Goal: Navigation & Orientation: Find specific page/section

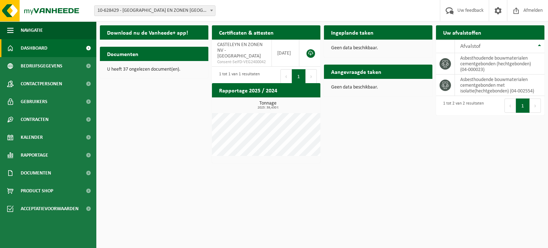
click at [369, 73] on h2 "Aangevraagde taken" at bounding box center [356, 72] width 65 height 14
click at [372, 94] on div "Geen data beschikbaar." at bounding box center [378, 87] width 108 height 17
click at [370, 72] on h2 "Aangevraagde taken" at bounding box center [356, 72] width 65 height 14
click at [369, 46] on p "Geen data beschikbaar." at bounding box center [378, 48] width 94 height 5
click at [367, 33] on h2 "Ingeplande taken" at bounding box center [352, 32] width 57 height 14
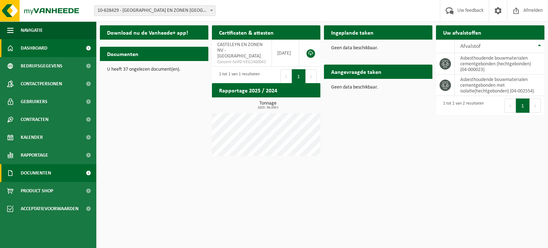
click at [46, 176] on span "Documenten" at bounding box center [36, 173] width 30 height 18
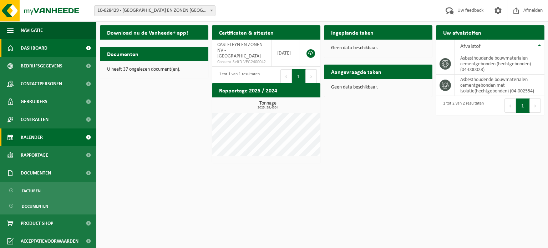
click at [45, 138] on link "Kalender" at bounding box center [48, 137] width 96 height 18
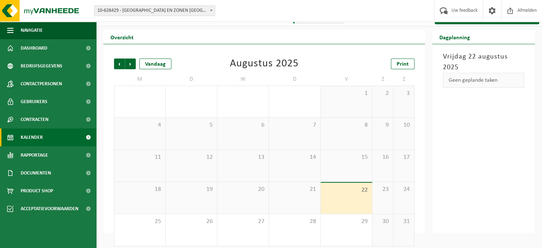
scroll to position [16, 0]
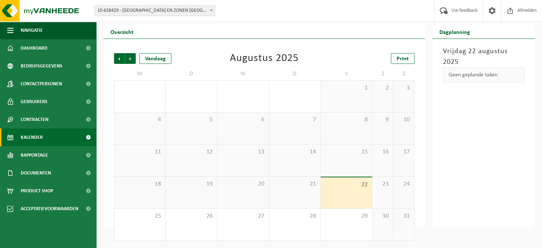
click at [187, 14] on span "10-628429 - [GEOGRAPHIC_DATA] EN ZONEN [GEOGRAPHIC_DATA] - [GEOGRAPHIC_DATA]" at bounding box center [154, 11] width 121 height 10
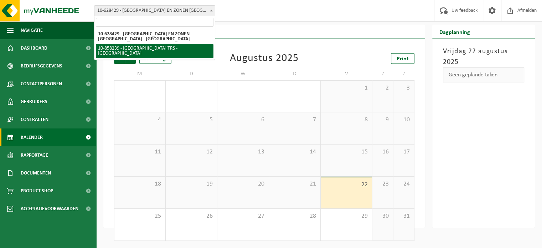
select select "99214"
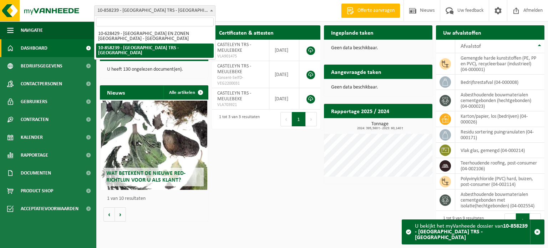
click at [199, 7] on span "10-858239 - [GEOGRAPHIC_DATA] TRS - [GEOGRAPHIC_DATA]" at bounding box center [154, 11] width 121 height 10
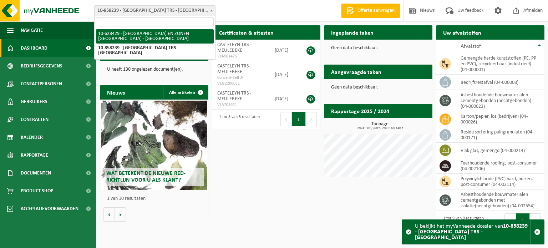
select select "34968"
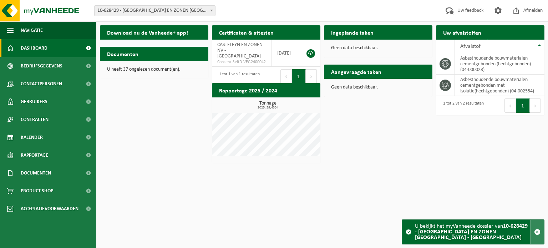
click at [538, 234] on span "button" at bounding box center [537, 232] width 6 height 6
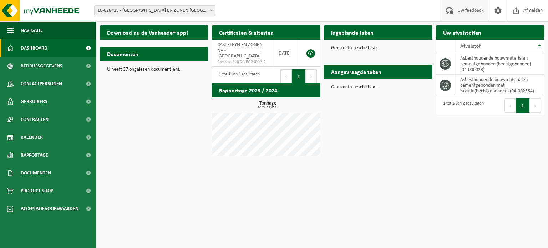
click at [452, 11] on span at bounding box center [450, 10] width 12 height 21
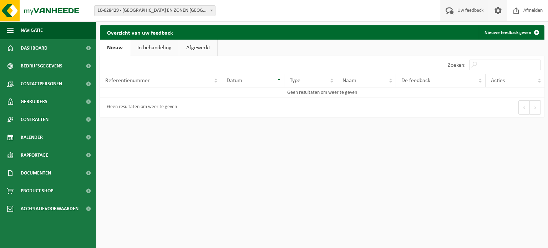
click at [496, 9] on span at bounding box center [497, 10] width 11 height 21
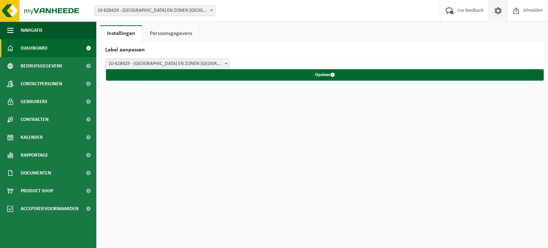
click at [27, 47] on span "Dashboard" at bounding box center [34, 48] width 27 height 18
